Goal: Task Accomplishment & Management: Manage account settings

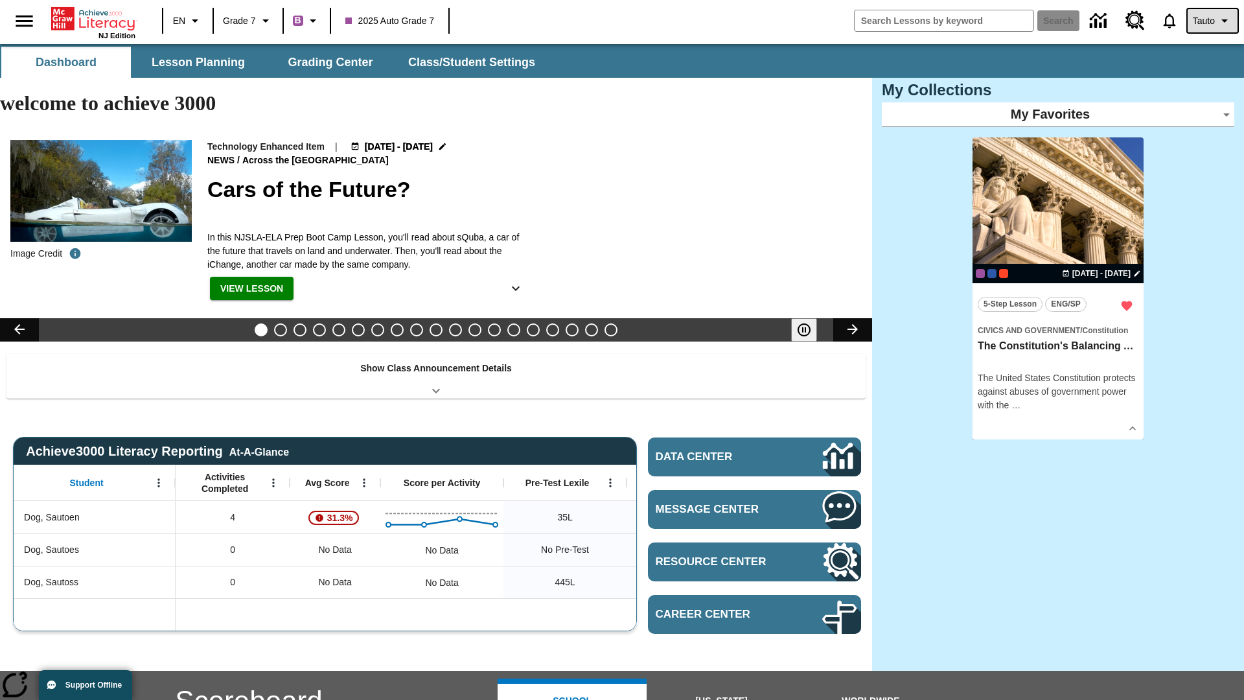
click at [1212, 21] on span "Tauto" at bounding box center [1204, 21] width 22 height 14
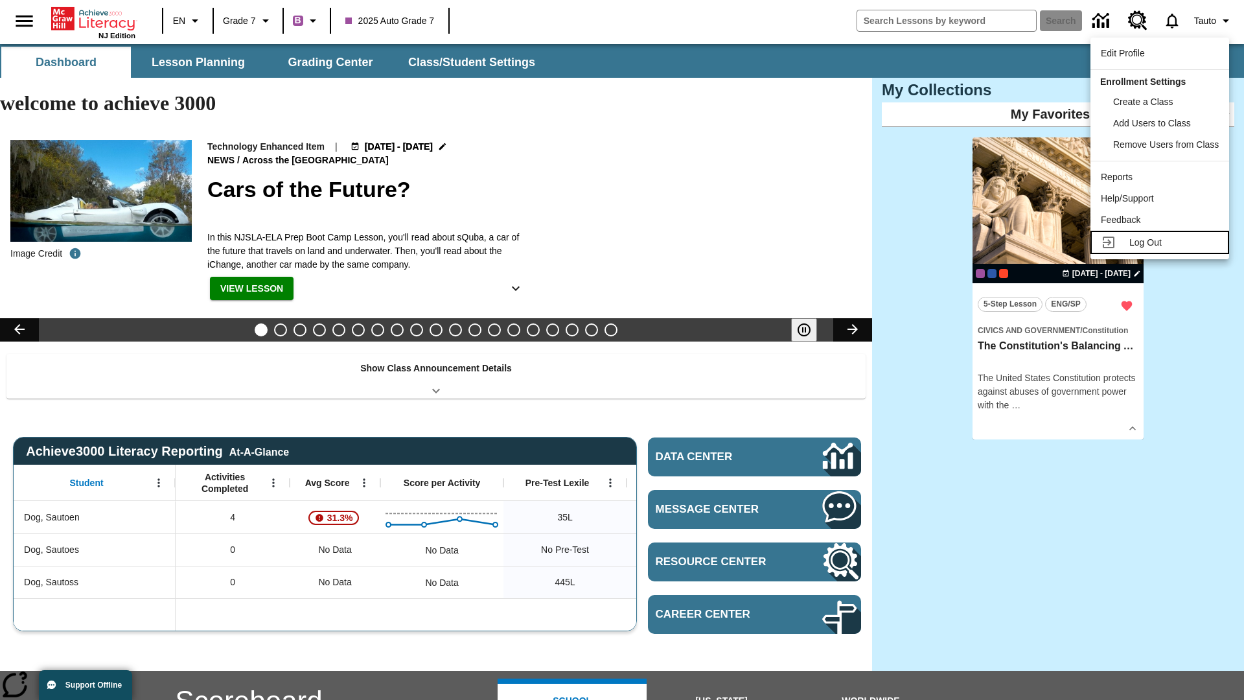
click at [1162, 242] on span "Log Out" at bounding box center [1145, 242] width 32 height 10
